Goal: Communication & Community: Answer question/provide support

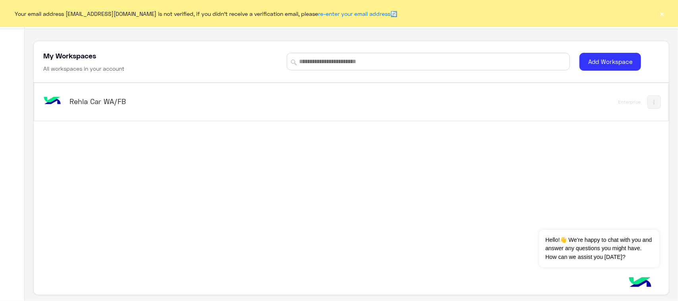
click at [102, 104] on h5 "Rehla Car WA/FB" at bounding box center [180, 101] width 223 height 10
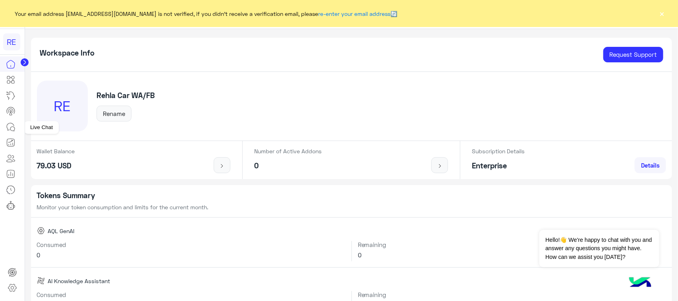
click at [9, 123] on icon at bounding box center [11, 127] width 10 height 10
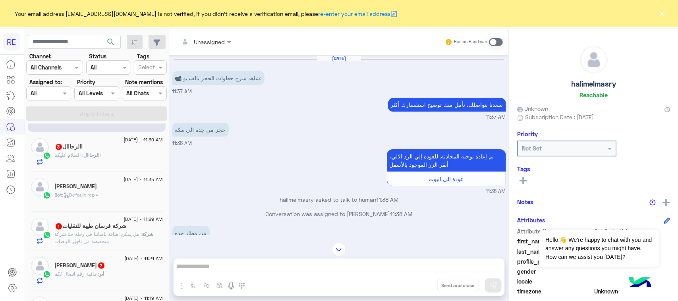
scroll to position [50, 0]
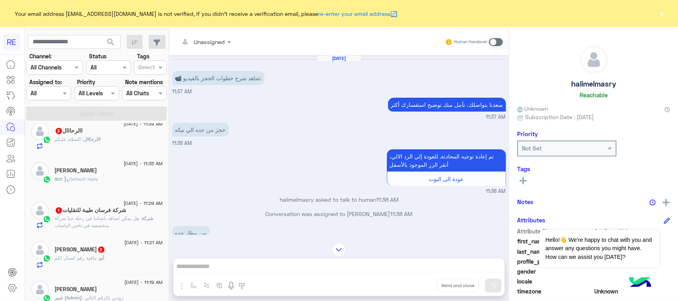
click at [116, 227] on p "شركة : هل يمكن اضافة باصاتنا في رحلة حنا شركة متخصصة في تاجير الباصات" at bounding box center [109, 222] width 108 height 14
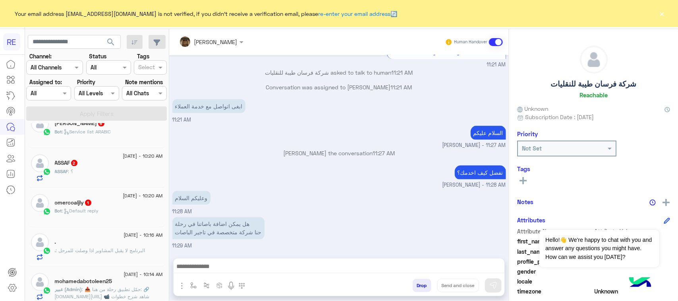
scroll to position [595, 0]
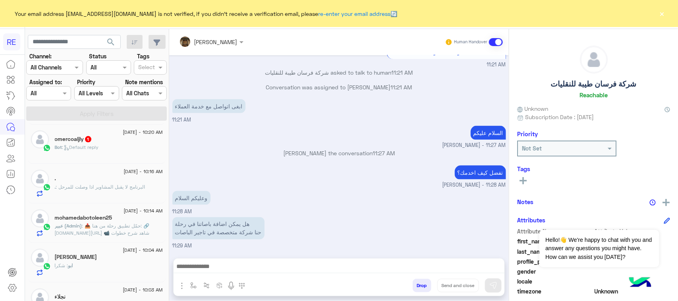
click at [122, 232] on span ": 📥 حمّل تطبيق رحلة من هنا: 🔗 [DOMAIN_NAME][URL] 📹 شاهد شرح خطوات الحجز بالفيدي…" at bounding box center [102, 233] width 95 height 20
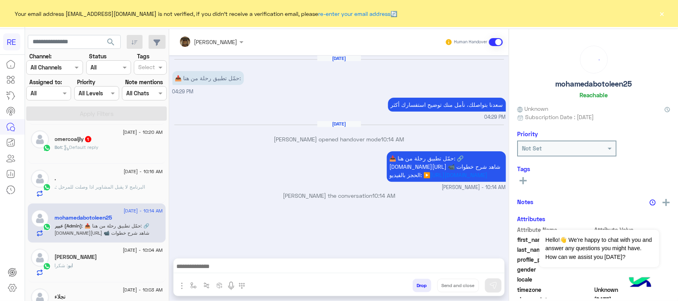
click at [120, 197] on div ". : البرنامج لا يقبل المشاوير اذا وصلت للمرحل" at bounding box center [109, 190] width 108 height 14
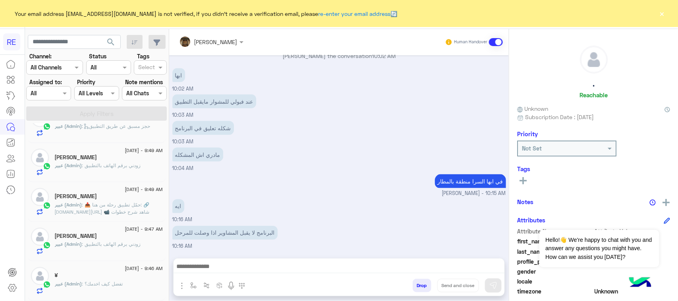
scroll to position [4, 0]
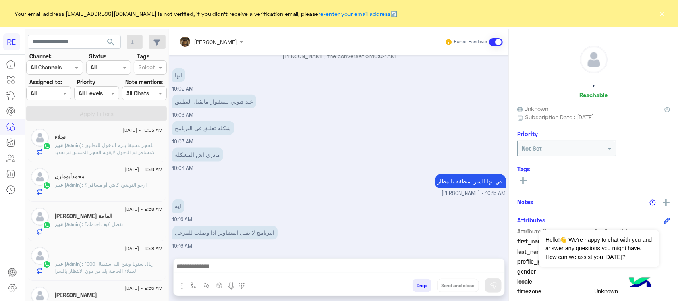
click at [118, 218] on div "[PERSON_NAME] العامة" at bounding box center [109, 217] width 108 height 8
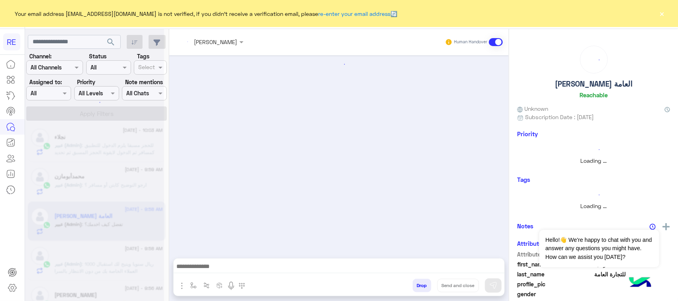
scroll to position [630, 0]
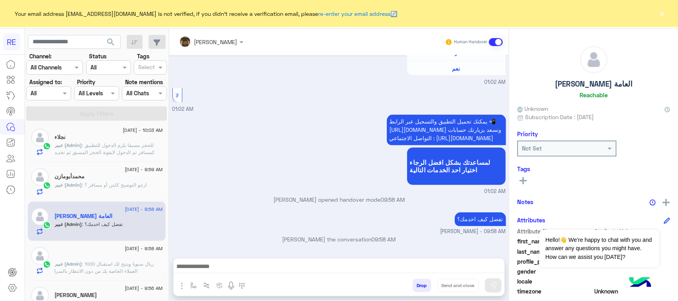
click at [134, 259] on div "ً" at bounding box center [109, 256] width 108 height 8
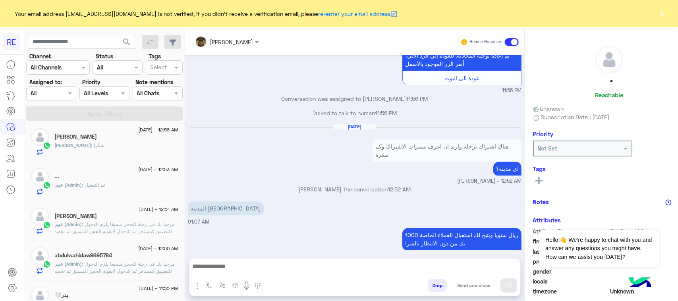
scroll to position [202, 0]
click at [129, 181] on div "..." at bounding box center [116, 176] width 123 height 8
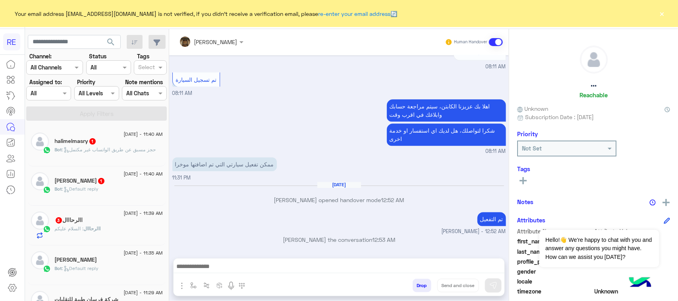
scroll to position [4, 0]
